Goal: Task Accomplishment & Management: Use online tool/utility

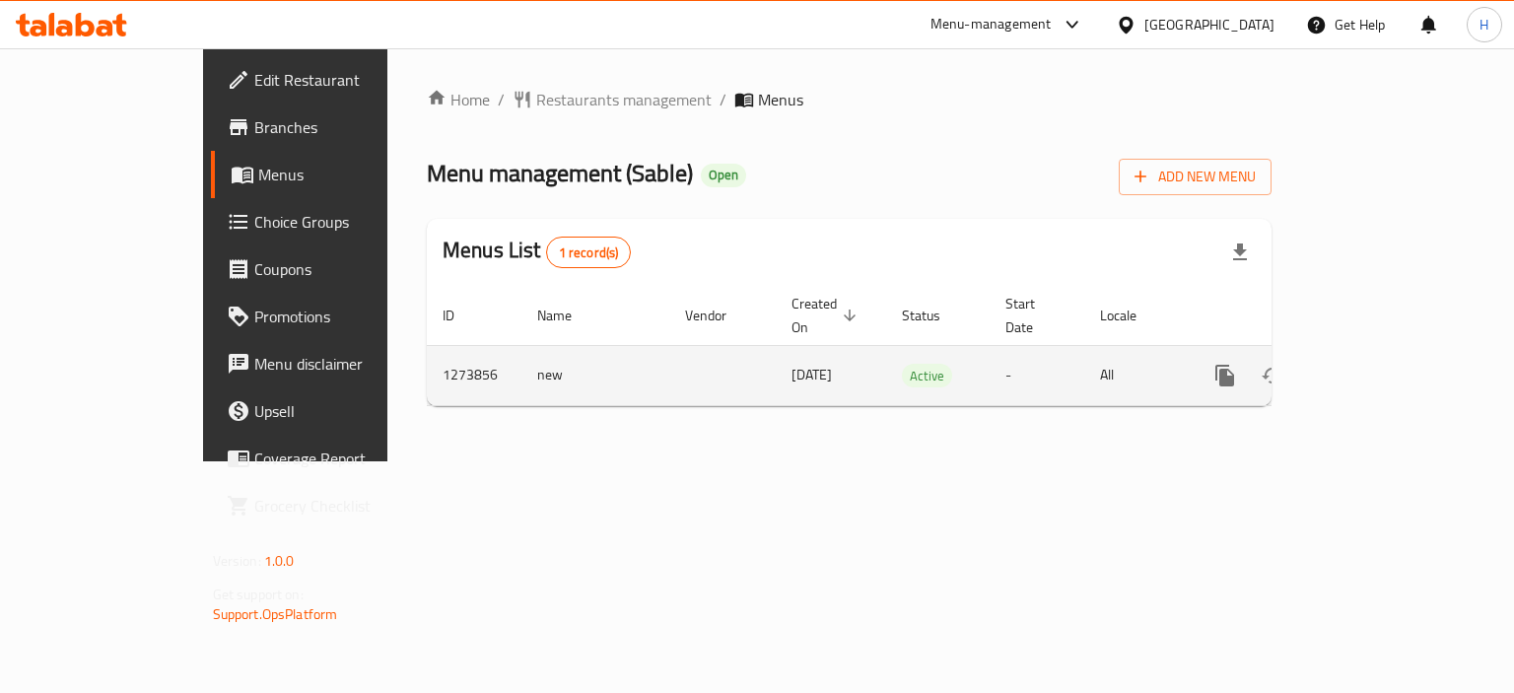
click at [1379, 364] on icon "enhanced table" at bounding box center [1367, 376] width 24 height 24
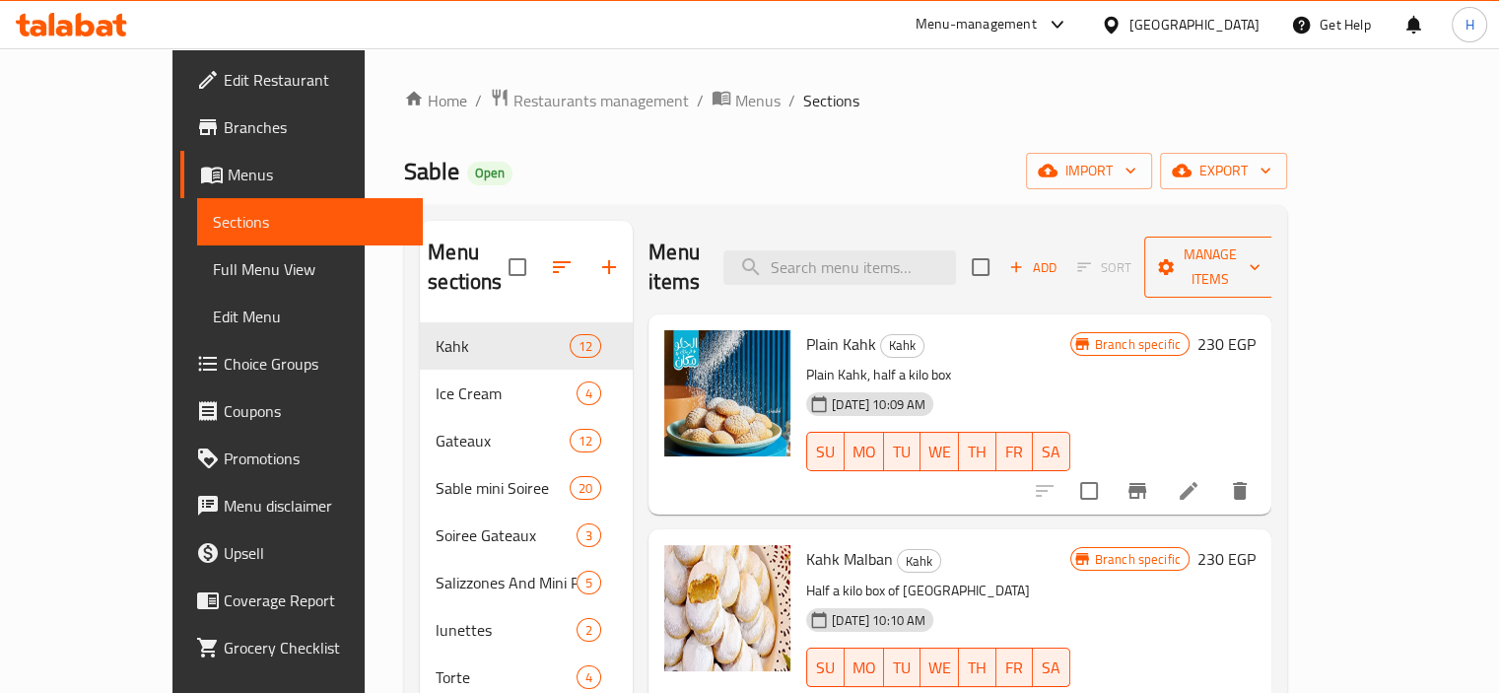
click at [1261, 262] on span "Manage items" at bounding box center [1210, 266] width 101 height 49
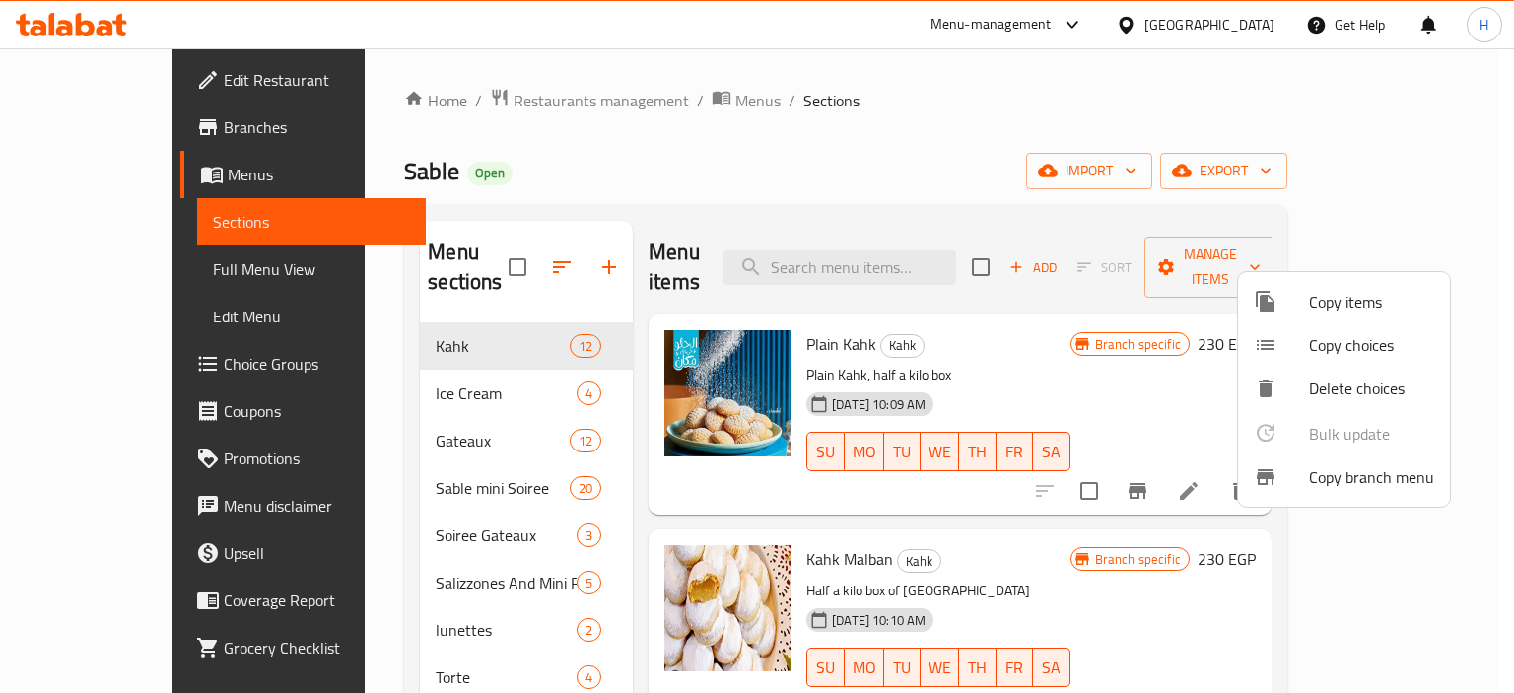
click at [1348, 467] on span "Copy branch menu" at bounding box center [1371, 477] width 125 height 24
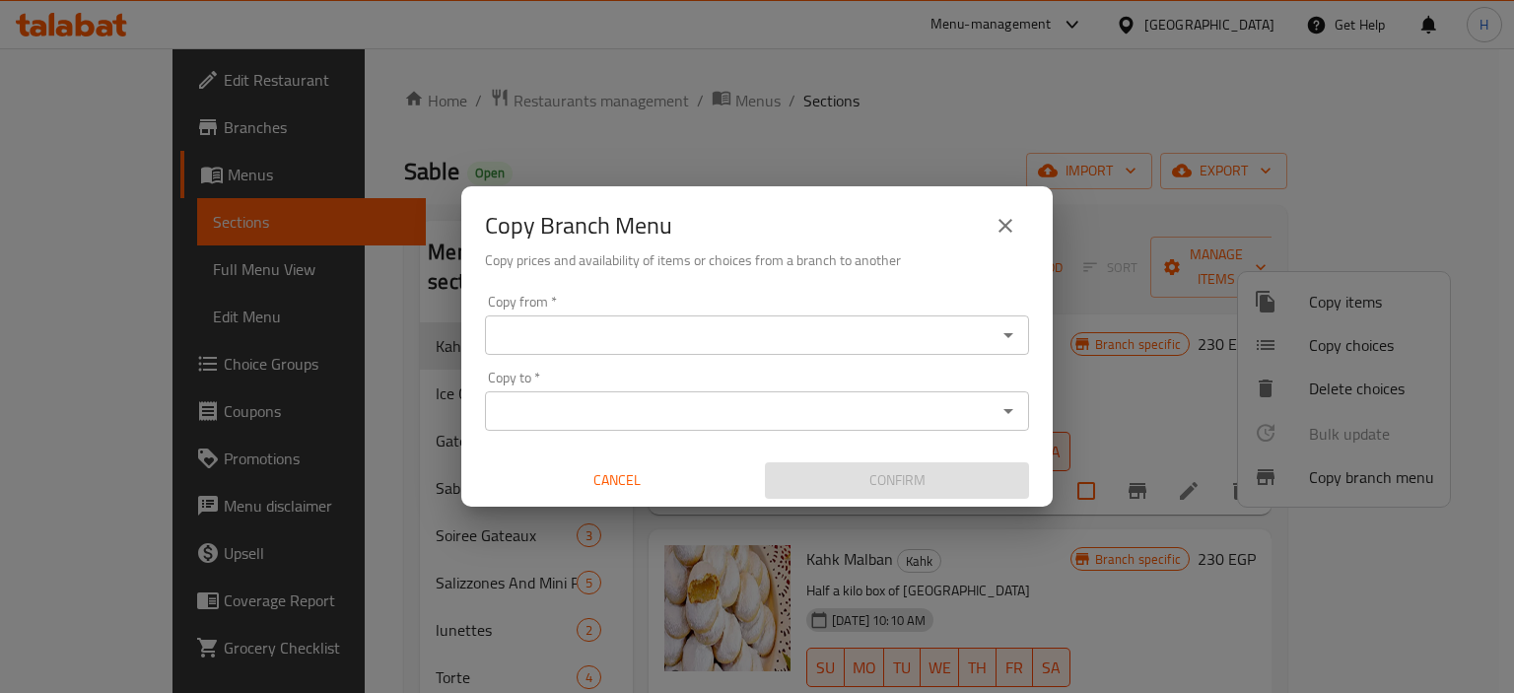
click at [729, 311] on div "Copy from   * Copy from *" at bounding box center [757, 325] width 544 height 60
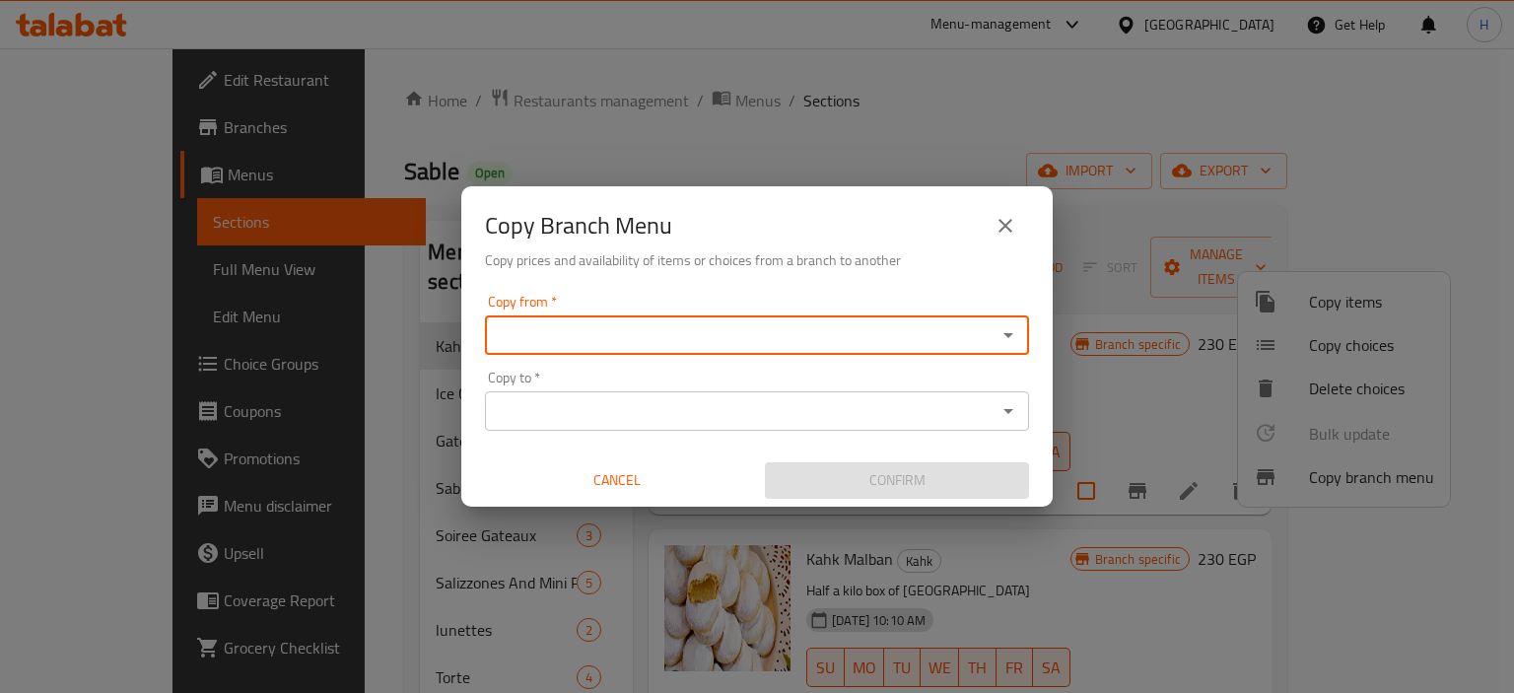
click at [729, 336] on input "Copy from   *" at bounding box center [741, 335] width 500 height 28
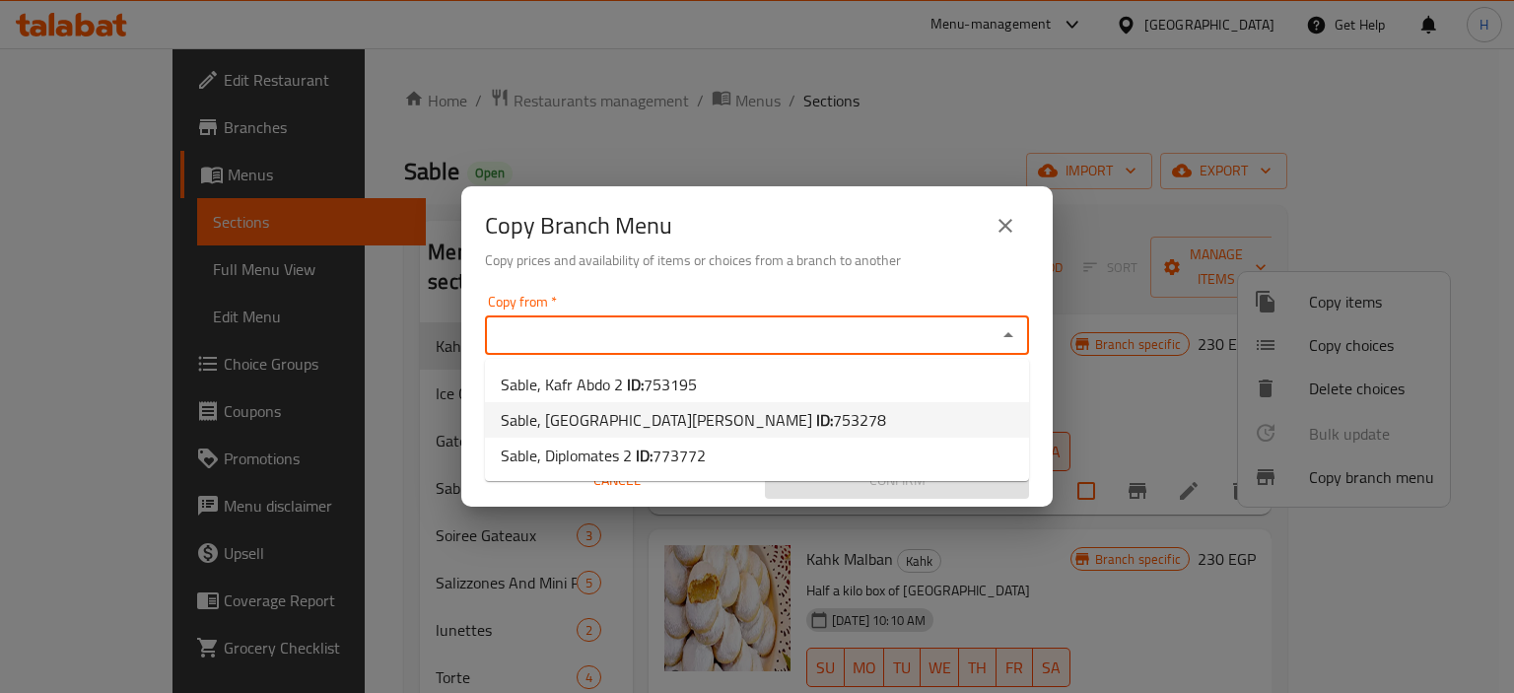
click at [833, 406] on span "753278" at bounding box center [859, 420] width 53 height 30
type input "Sable, [GEOGRAPHIC_DATA][PERSON_NAME]"
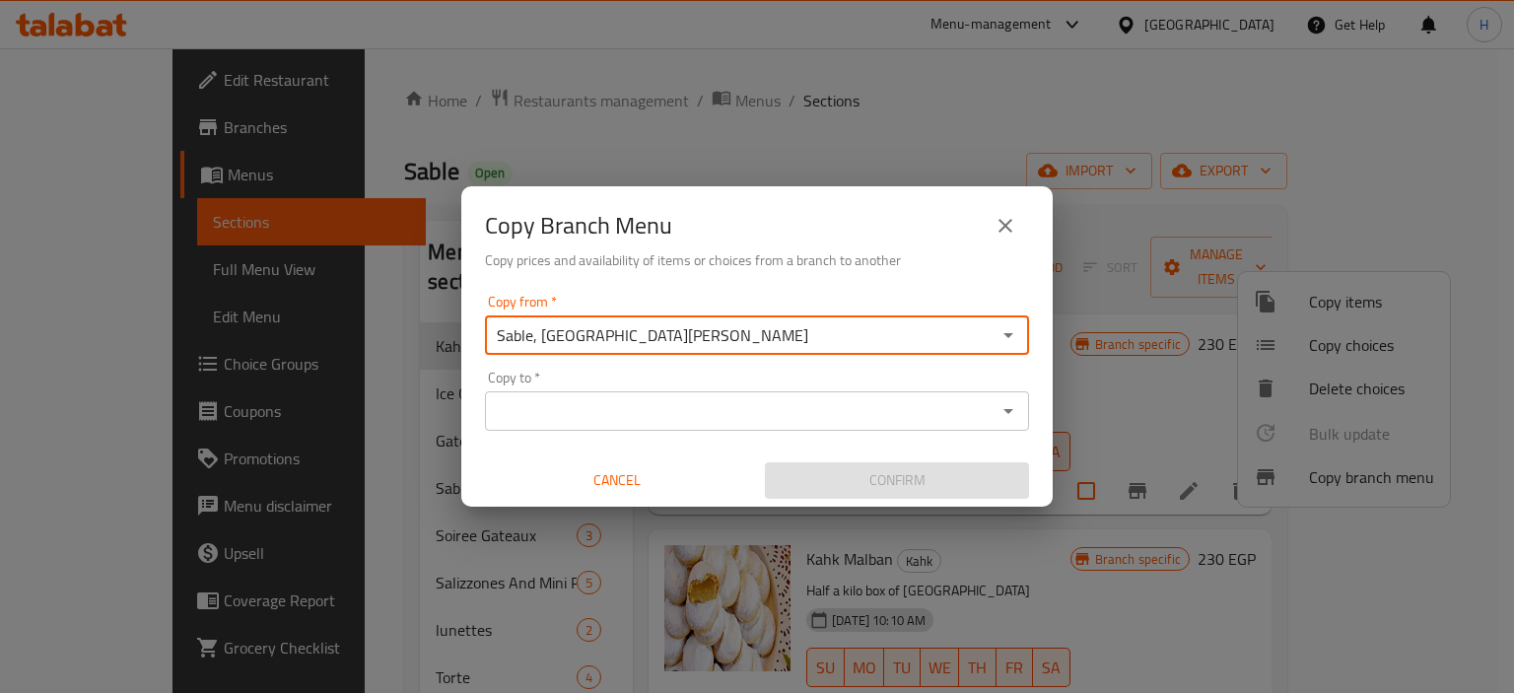
click at [692, 416] on input "Copy to   *" at bounding box center [741, 411] width 500 height 28
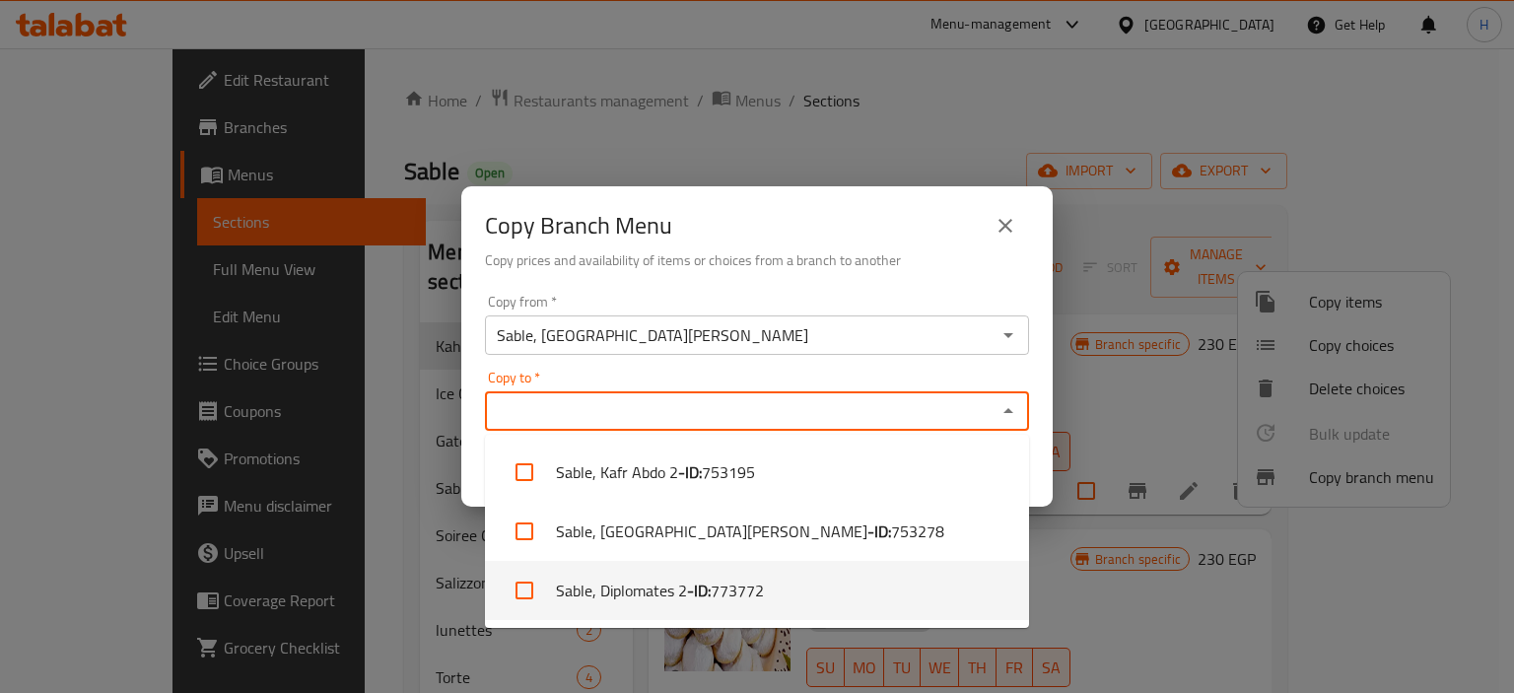
click at [742, 579] on span "773772" at bounding box center [737, 591] width 53 height 24
checkbox input "true"
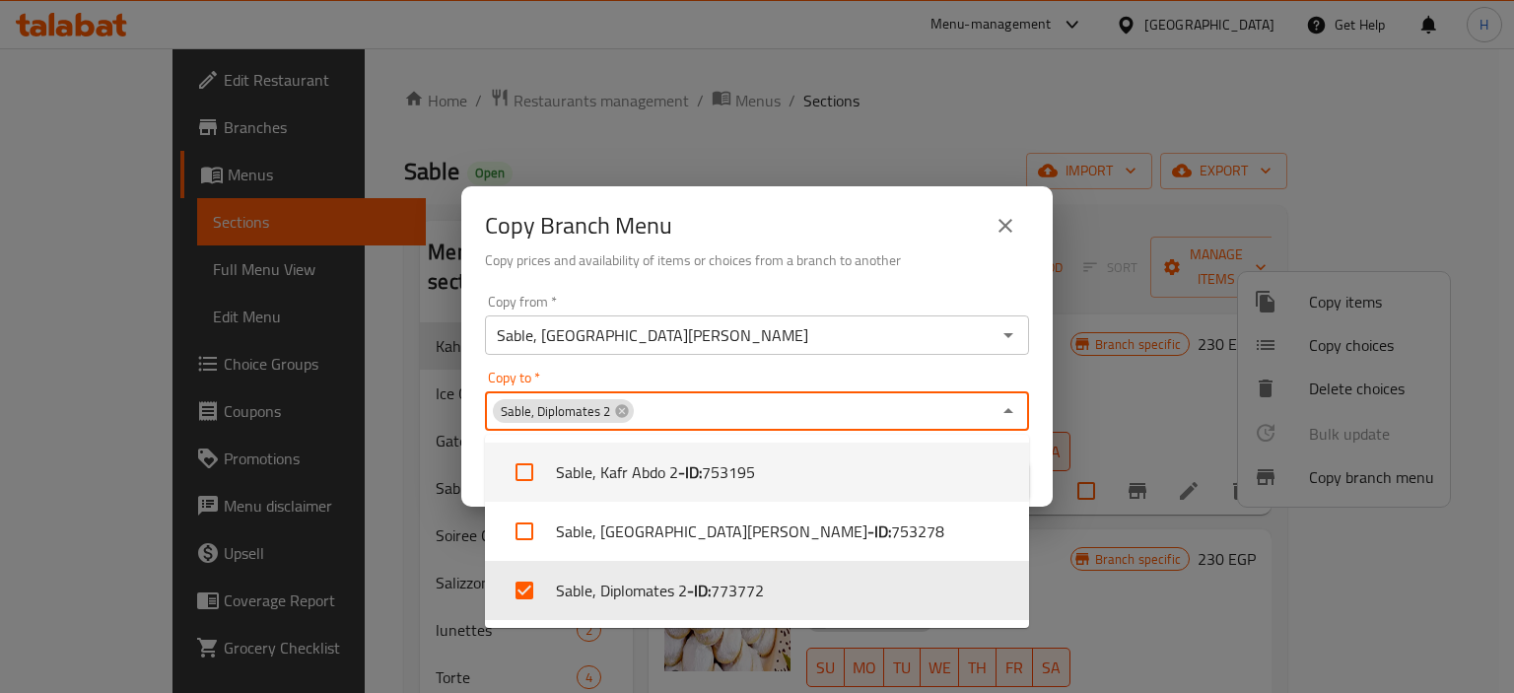
click at [751, 256] on h6 "Copy prices and availability of items or choices from a branch to another" at bounding box center [757, 260] width 544 height 22
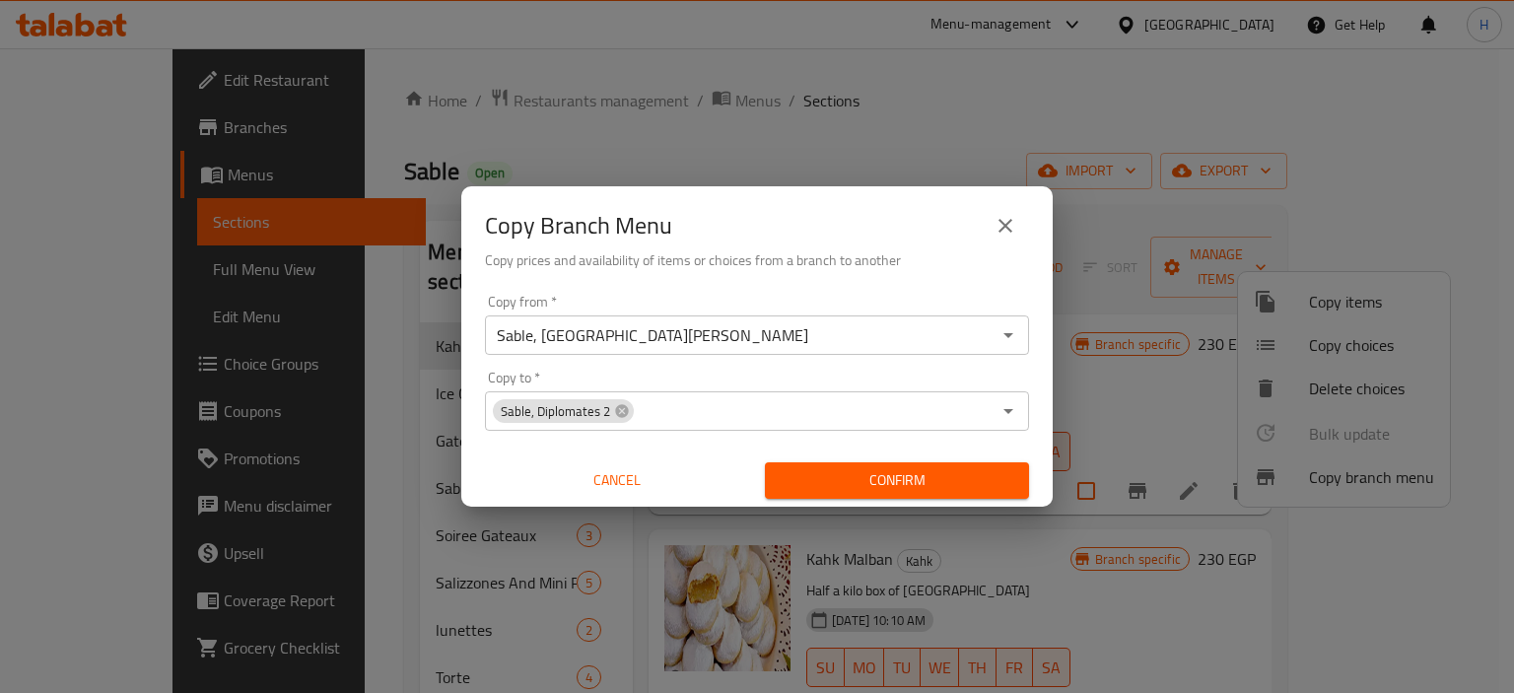
click at [867, 463] on button "Confirm" at bounding box center [897, 480] width 264 height 36
